Goal: Transaction & Acquisition: Book appointment/travel/reservation

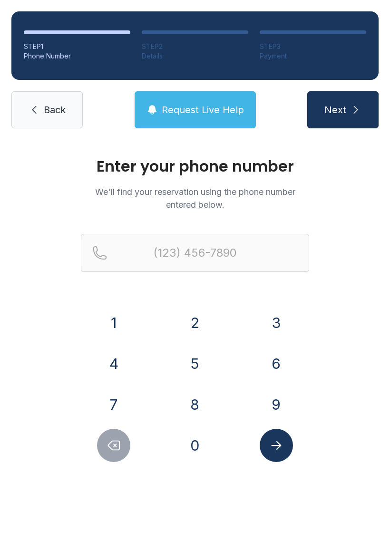
click at [116, 371] on button "4" at bounding box center [113, 363] width 33 height 33
click at [126, 316] on button "1" at bounding box center [113, 322] width 33 height 33
click at [119, 371] on button "4" at bounding box center [113, 363] width 33 height 33
click at [106, 452] on button "Delete number" at bounding box center [113, 445] width 33 height 33
type input "(41"
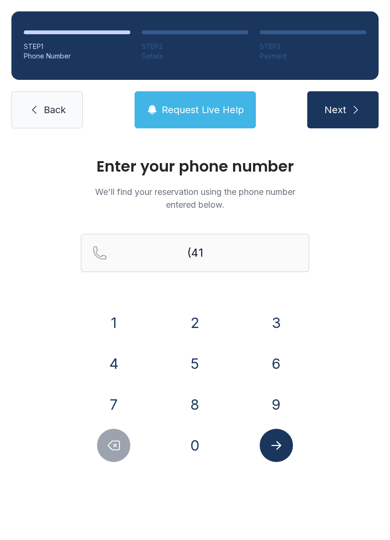
click at [58, 107] on span "Back" at bounding box center [55, 109] width 22 height 13
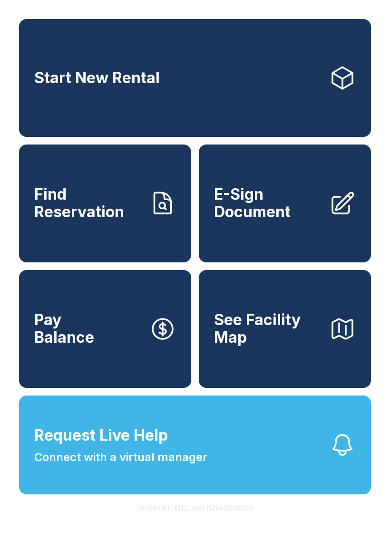
click at [318, 97] on link "Start New Rental" at bounding box center [195, 78] width 352 height 118
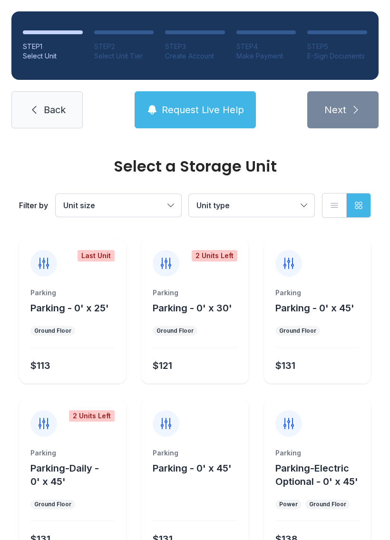
click at [74, 326] on li "Ground Floor" at bounding box center [52, 331] width 45 height 10
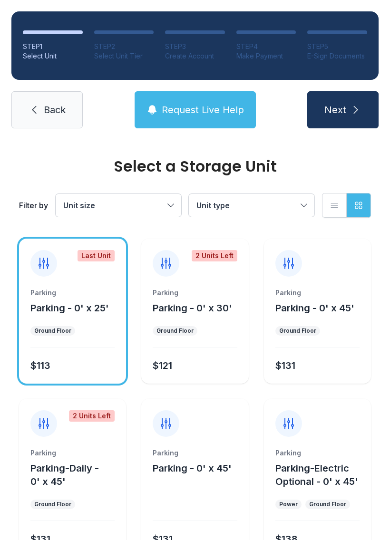
click at [332, 108] on span "Next" at bounding box center [335, 109] width 22 height 13
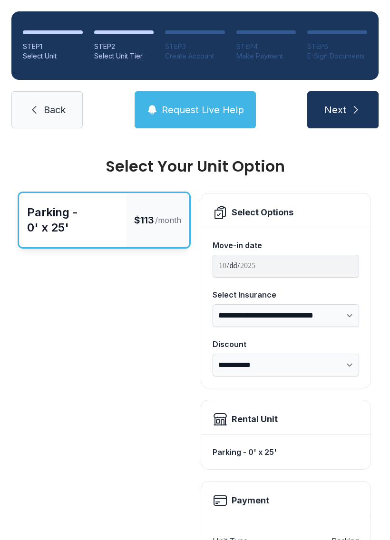
click at [321, 205] on div "Select Options" at bounding box center [286, 212] width 146 height 15
click at [332, 220] on div "Select Options" at bounding box center [285, 211] width 169 height 34
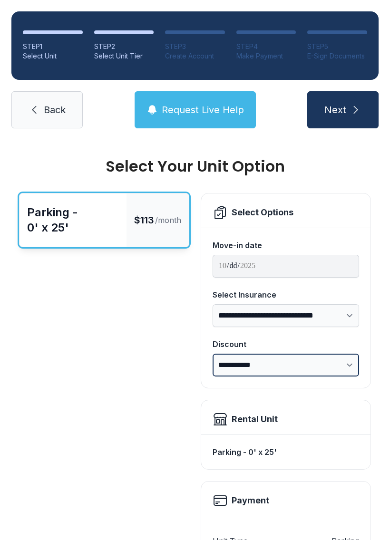
click at [338, 369] on select "**********" at bounding box center [286, 365] width 146 height 23
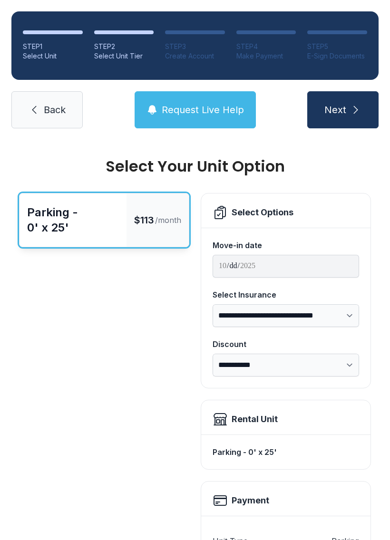
click at [353, 124] on button "Next" at bounding box center [342, 109] width 71 height 37
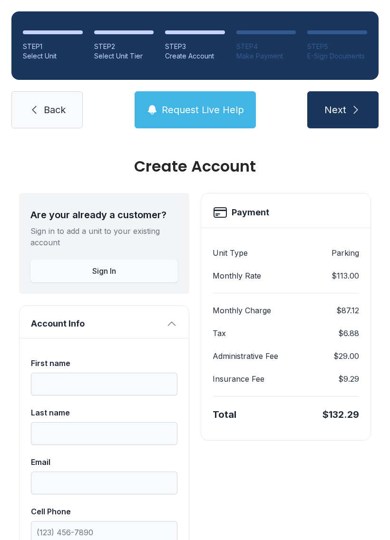
click at [53, 101] on link "Back" at bounding box center [46, 109] width 71 height 37
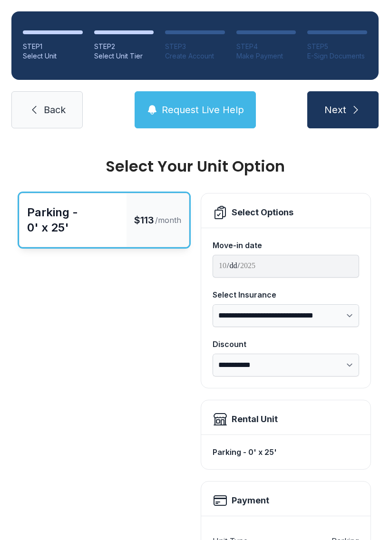
click at [61, 106] on span "Back" at bounding box center [55, 109] width 22 height 13
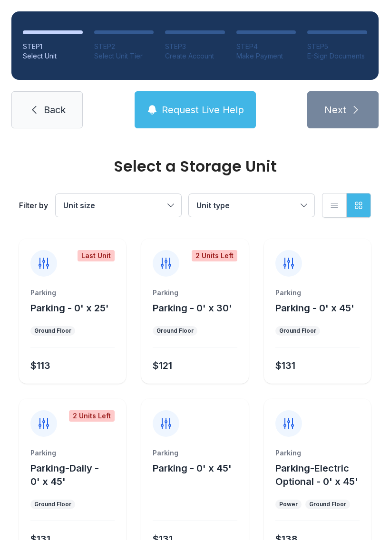
click at [58, 102] on link "Back" at bounding box center [46, 109] width 71 height 37
